Goal: Information Seeking & Learning: Find specific fact

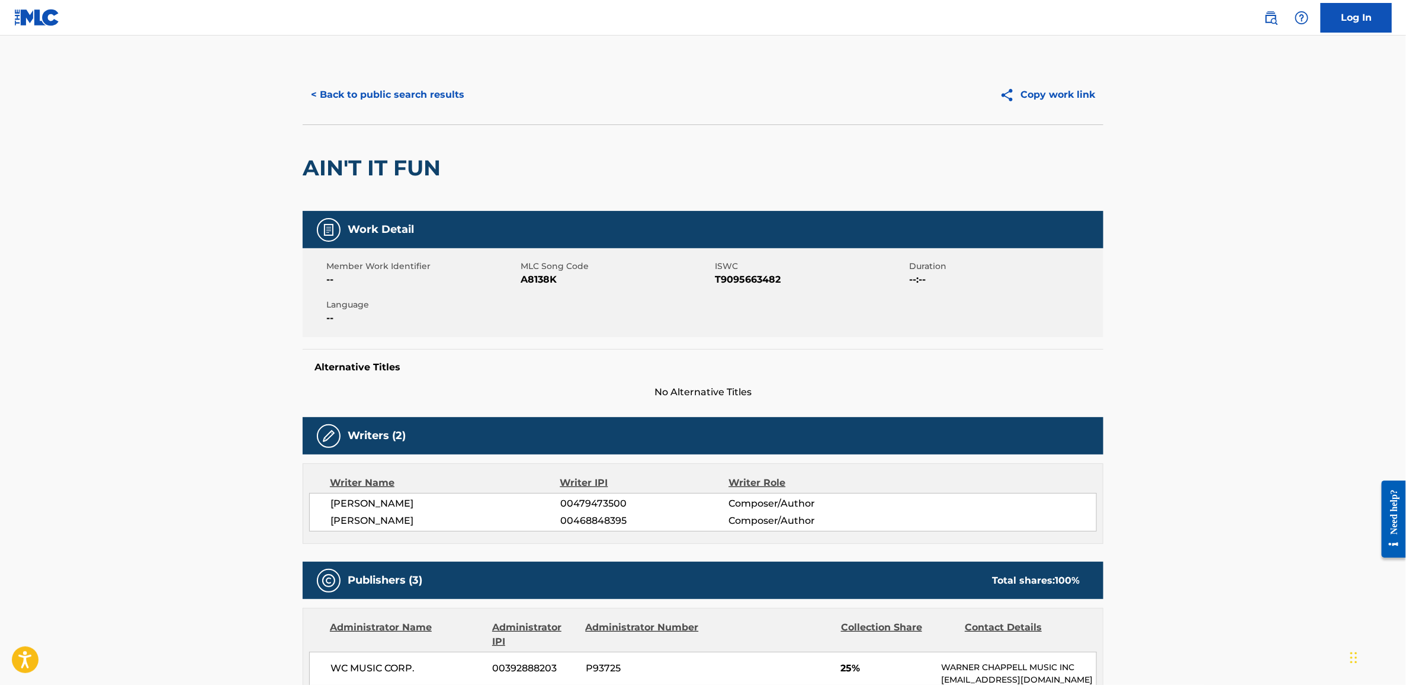
click at [397, 92] on button "< Back to public search results" at bounding box center [388, 95] width 170 height 30
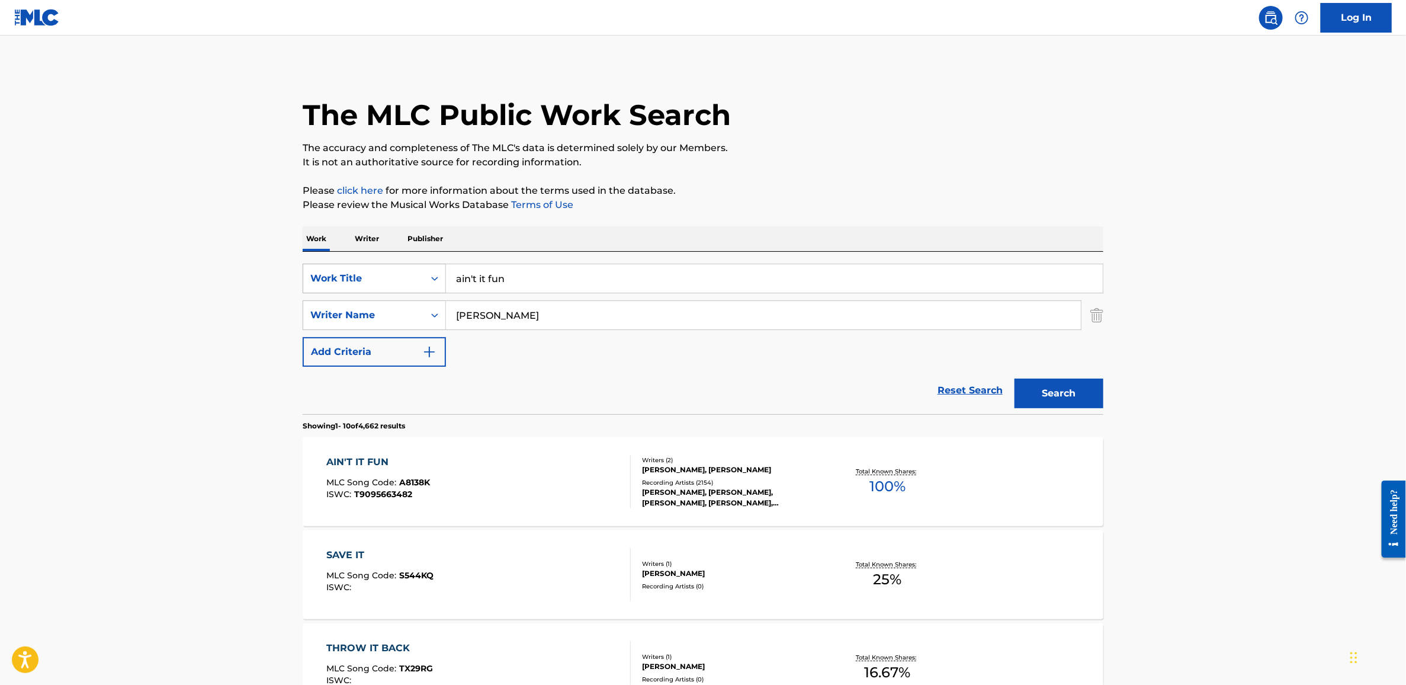
drag, startPoint x: 564, startPoint y: 279, endPoint x: 366, endPoint y: 268, distance: 198.7
click at [366, 268] on div "SearchWithCriteria1a0a9769-d8fe-4cdc-b335-53fd3426cae4 Work Title ain't it fun" at bounding box center [703, 279] width 801 height 30
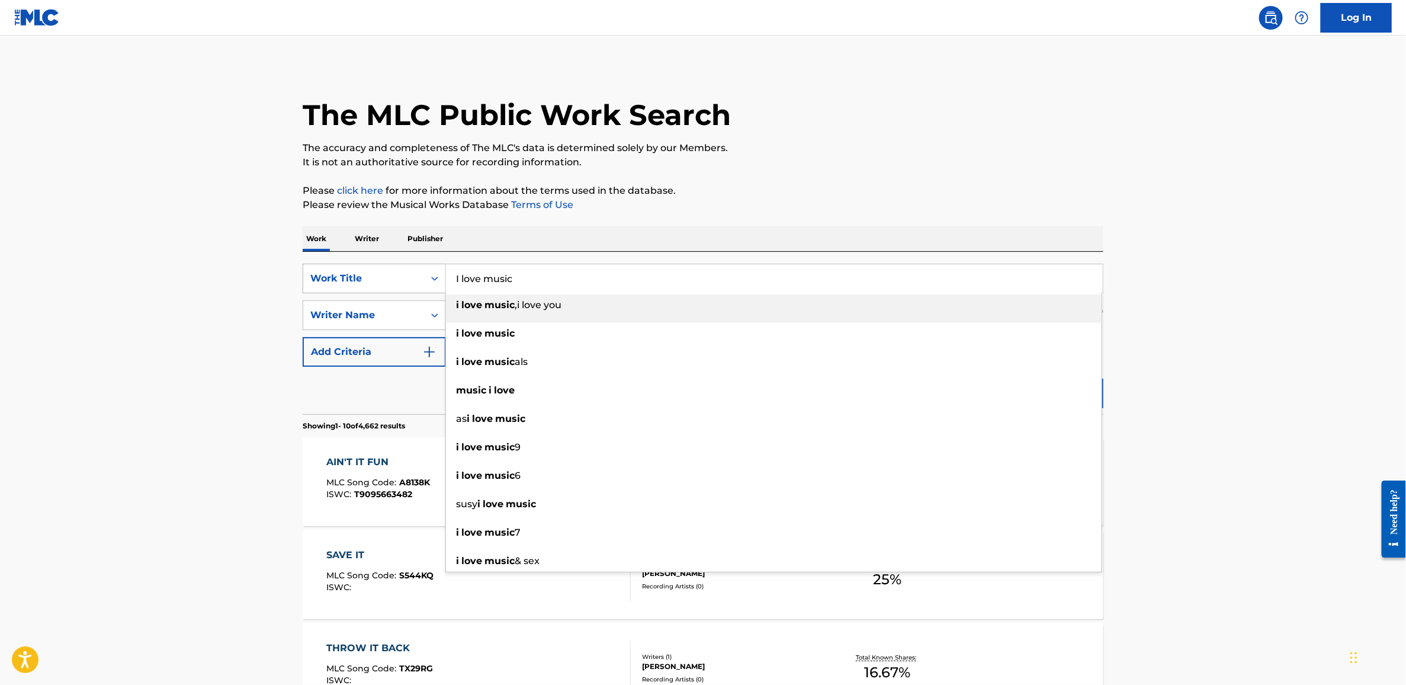
type input "I love music"
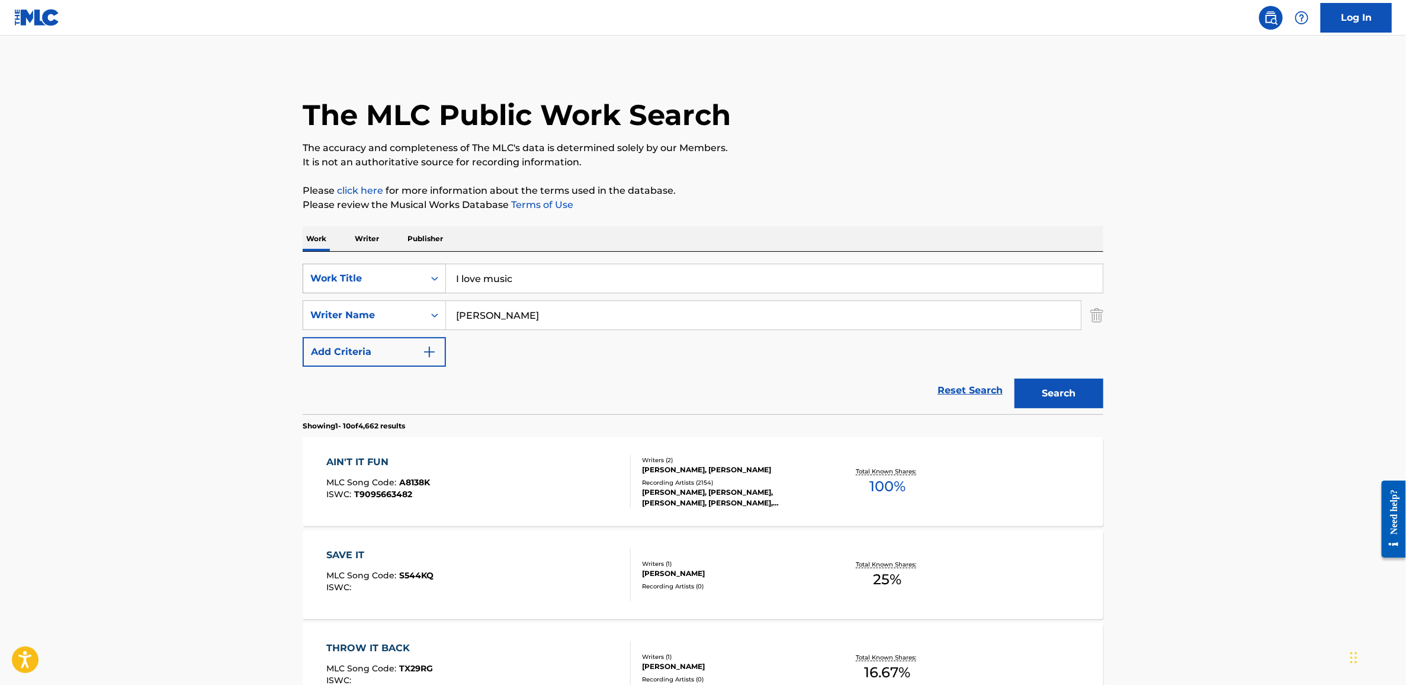
click at [1014, 378] on button "Search" at bounding box center [1058, 393] width 89 height 30
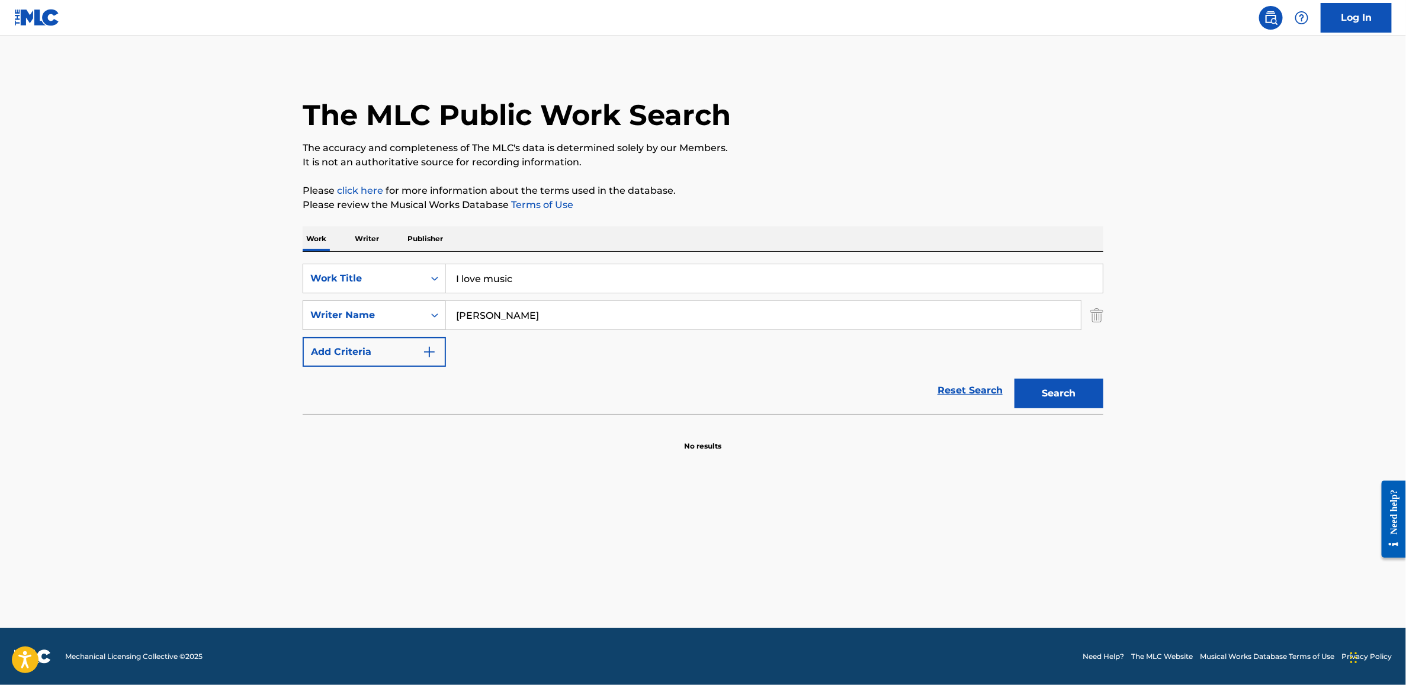
drag, startPoint x: 548, startPoint y: 316, endPoint x: 400, endPoint y: 315, distance: 148.1
click at [400, 315] on div "SearchWithCriteria2e9dbed3-a453-44d8-ac44-46fa396f942a Writer Name [PERSON_NAME]" at bounding box center [703, 315] width 801 height 30
click at [1014, 378] on button "Search" at bounding box center [1058, 393] width 89 height 30
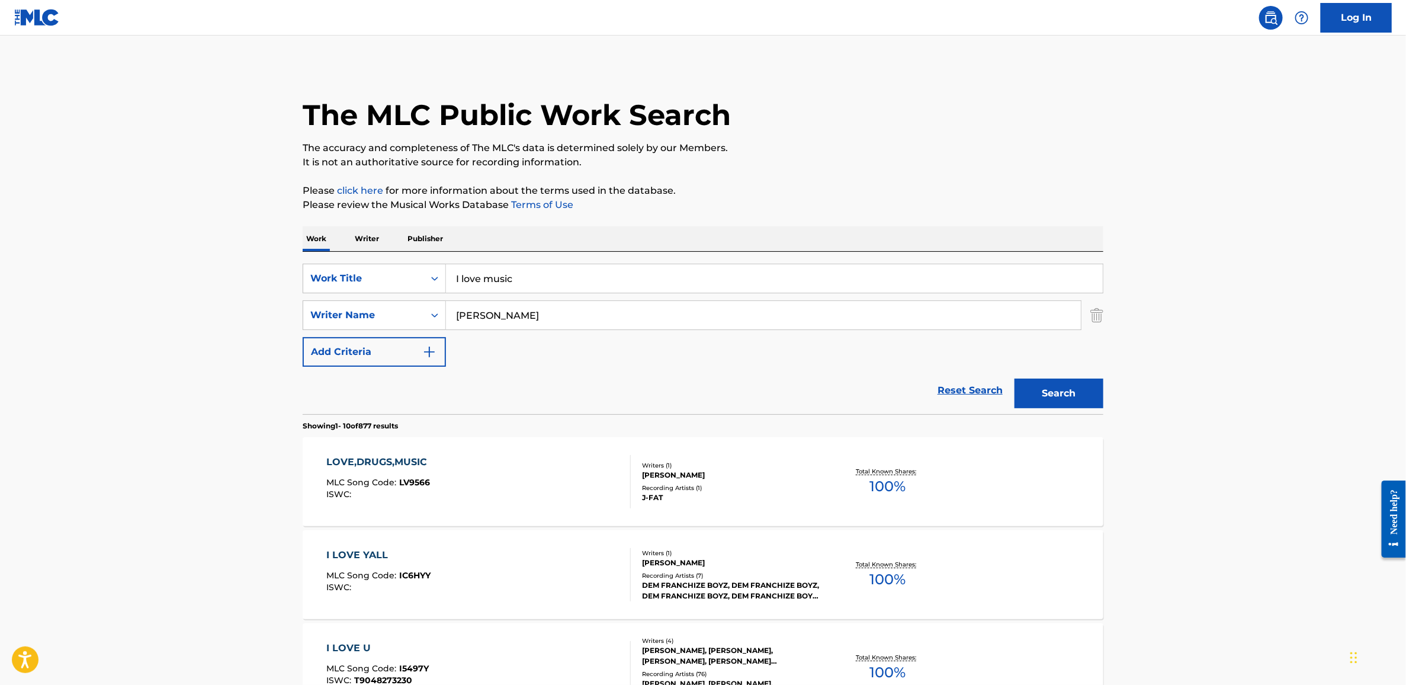
click at [460, 313] on input "[PERSON_NAME]" at bounding box center [763, 315] width 635 height 28
click at [1014, 378] on button "Search" at bounding box center [1058, 393] width 89 height 30
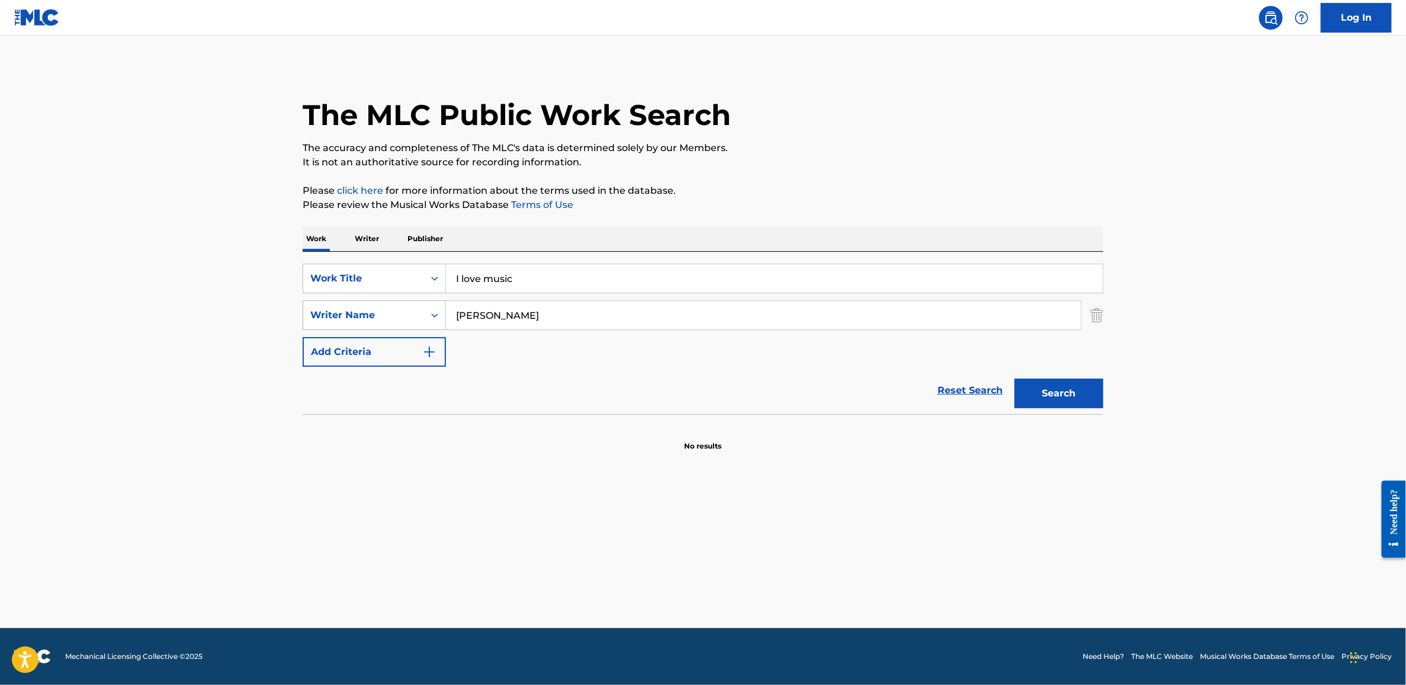
drag, startPoint x: 545, startPoint y: 317, endPoint x: 425, endPoint y: 308, distance: 120.0
click at [425, 308] on div "SearchWithCriteria2e9dbed3-a453-44d8-ac44-46fa396f942a Writer Name [PERSON_NAME]" at bounding box center [703, 315] width 801 height 30
type input "[PERSON_NAME]"
click at [1014, 378] on button "Search" at bounding box center [1058, 393] width 89 height 30
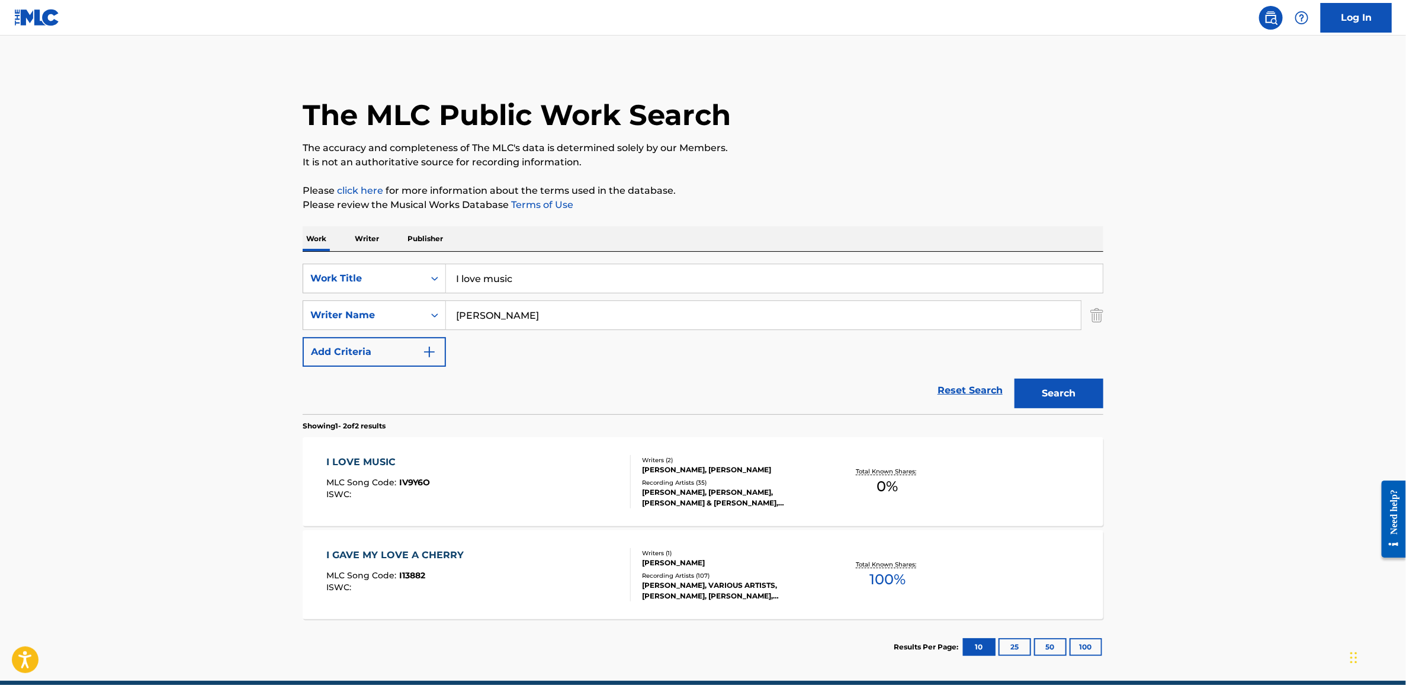
click at [365, 461] on div "I LOVE MUSIC" at bounding box center [379, 462] width 104 height 14
